Goal: Task Accomplishment & Management: Complete application form

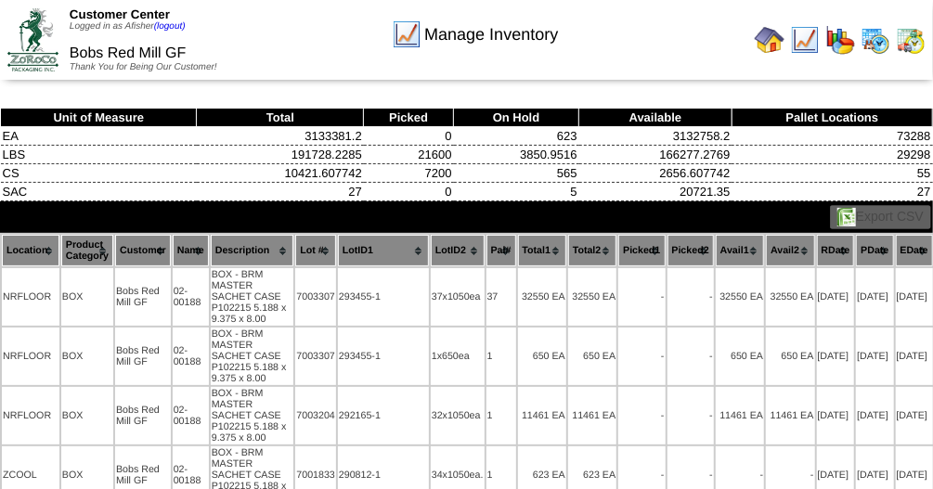
click at [765, 51] on img at bounding box center [769, 40] width 30 height 30
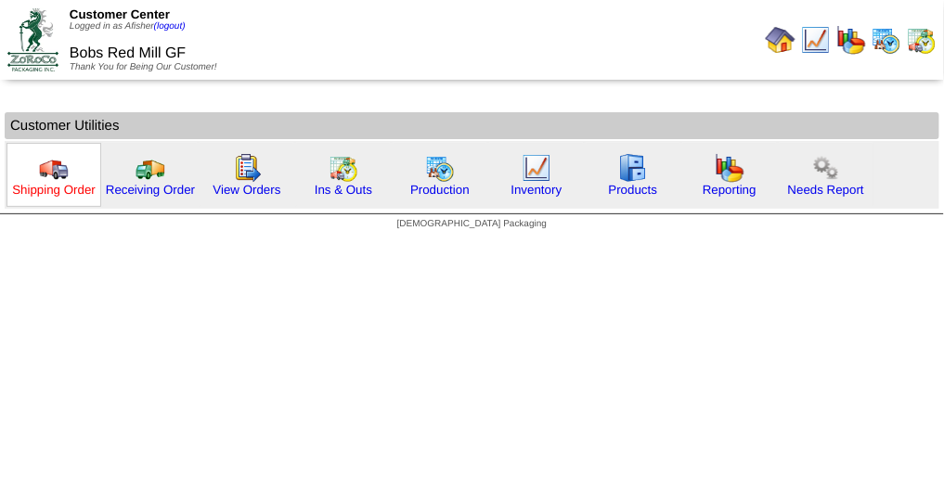
click at [69, 190] on link "Shipping Order" at bounding box center [54, 190] width 84 height 14
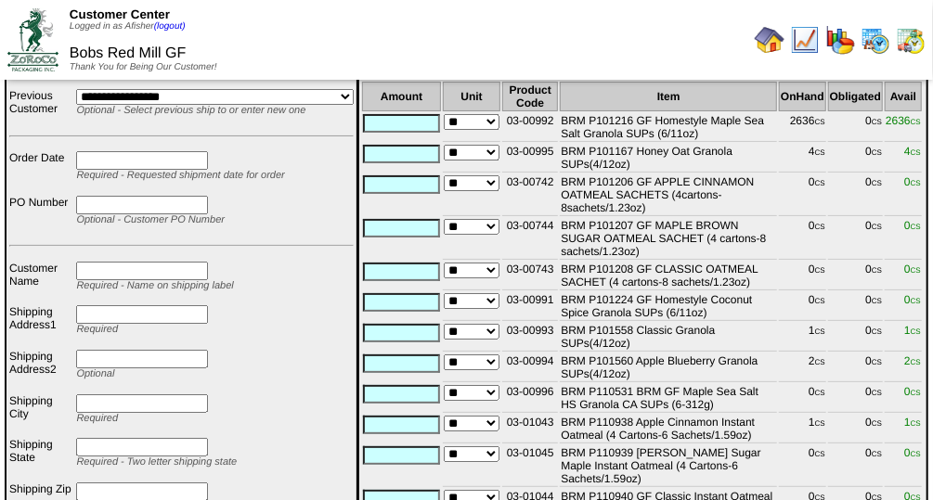
scroll to position [64, 0]
